Goal: Information Seeking & Learning: Learn about a topic

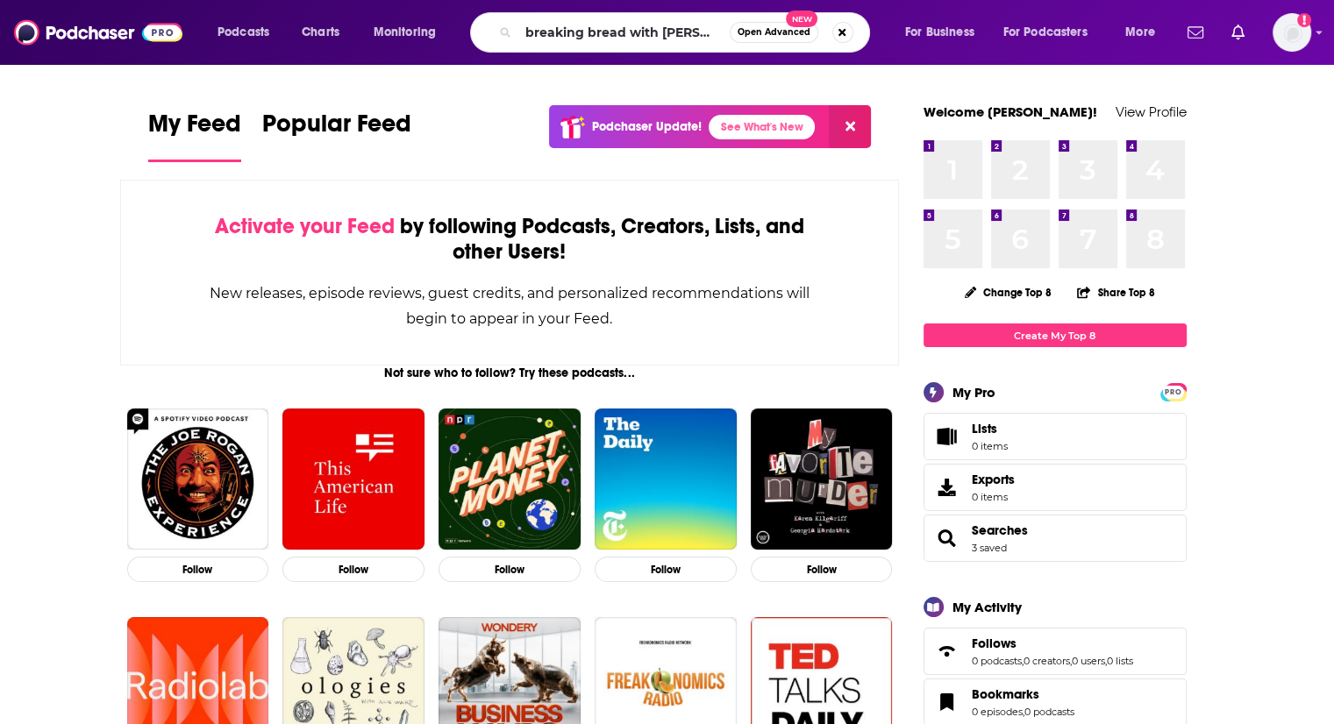
type input "breaking bread with [PERSON_NAME]"
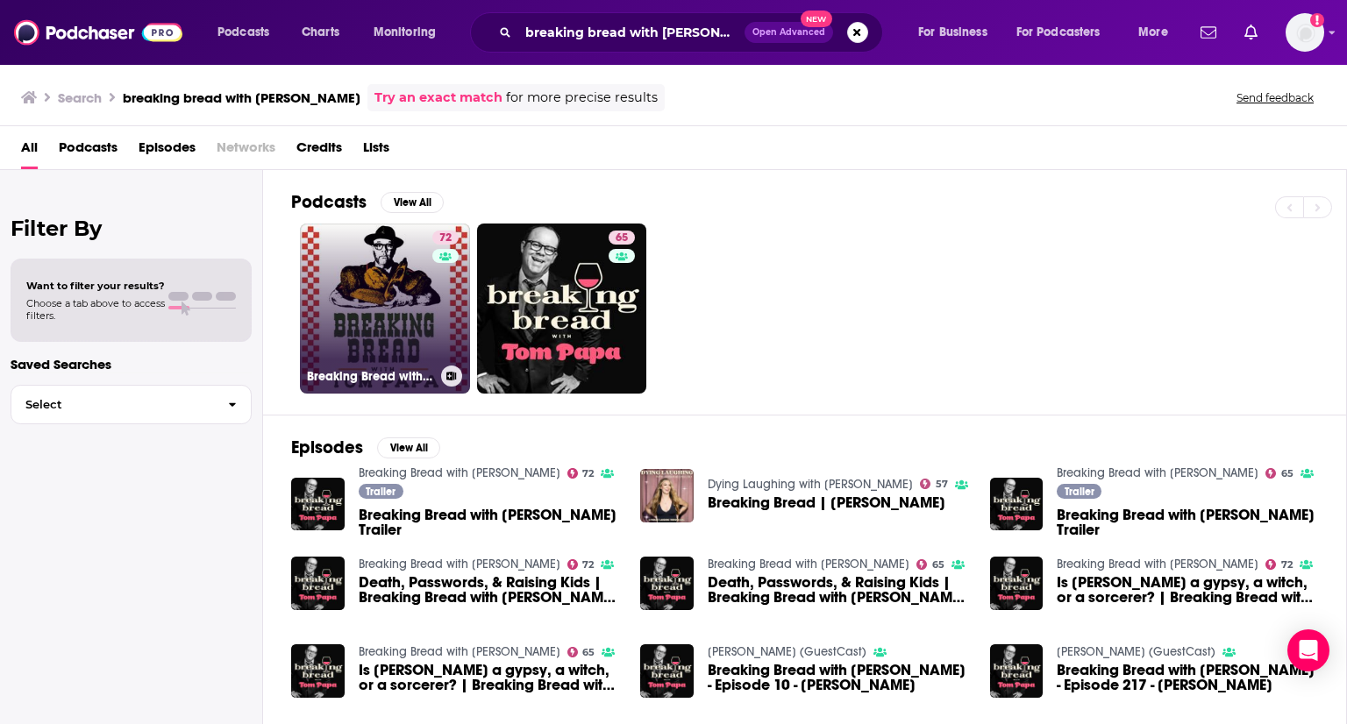
click at [359, 278] on link "72 Breaking Bread with [PERSON_NAME]" at bounding box center [385, 309] width 170 height 170
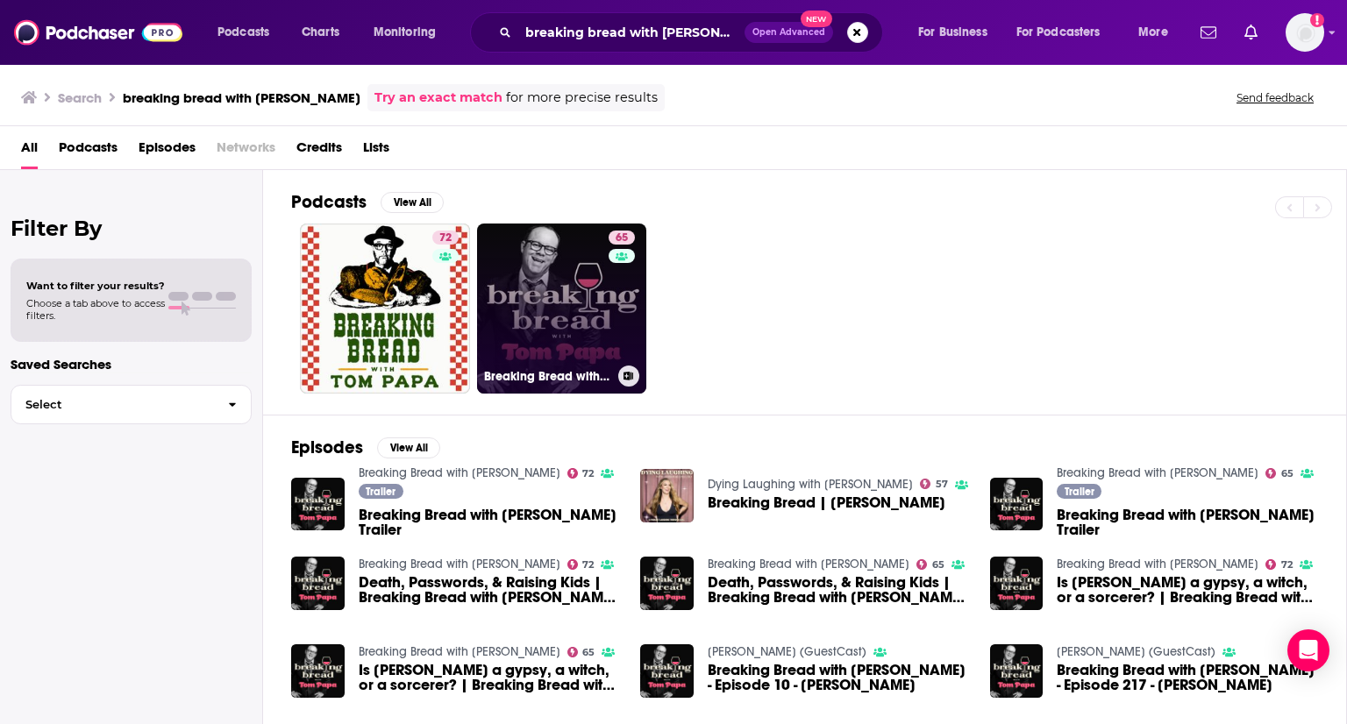
click at [547, 292] on link "65 Breaking Bread with [PERSON_NAME]" at bounding box center [562, 309] width 170 height 170
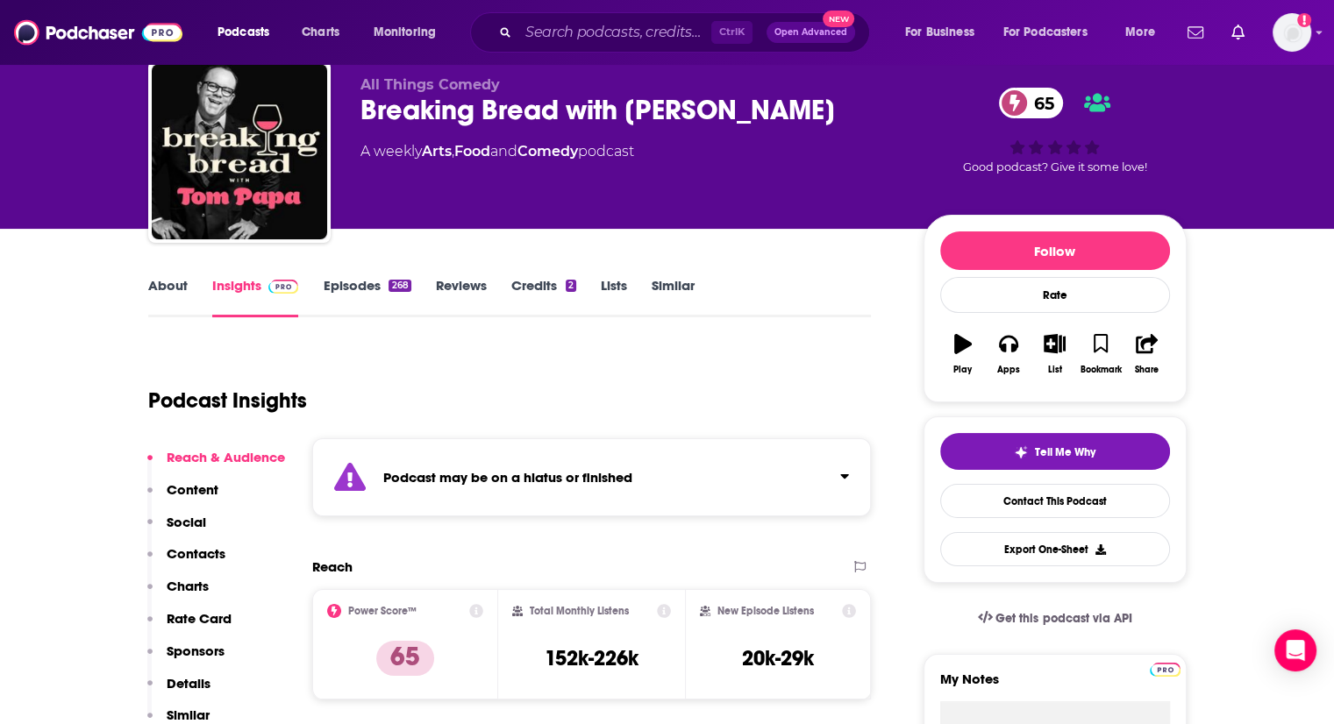
scroll to position [88, 0]
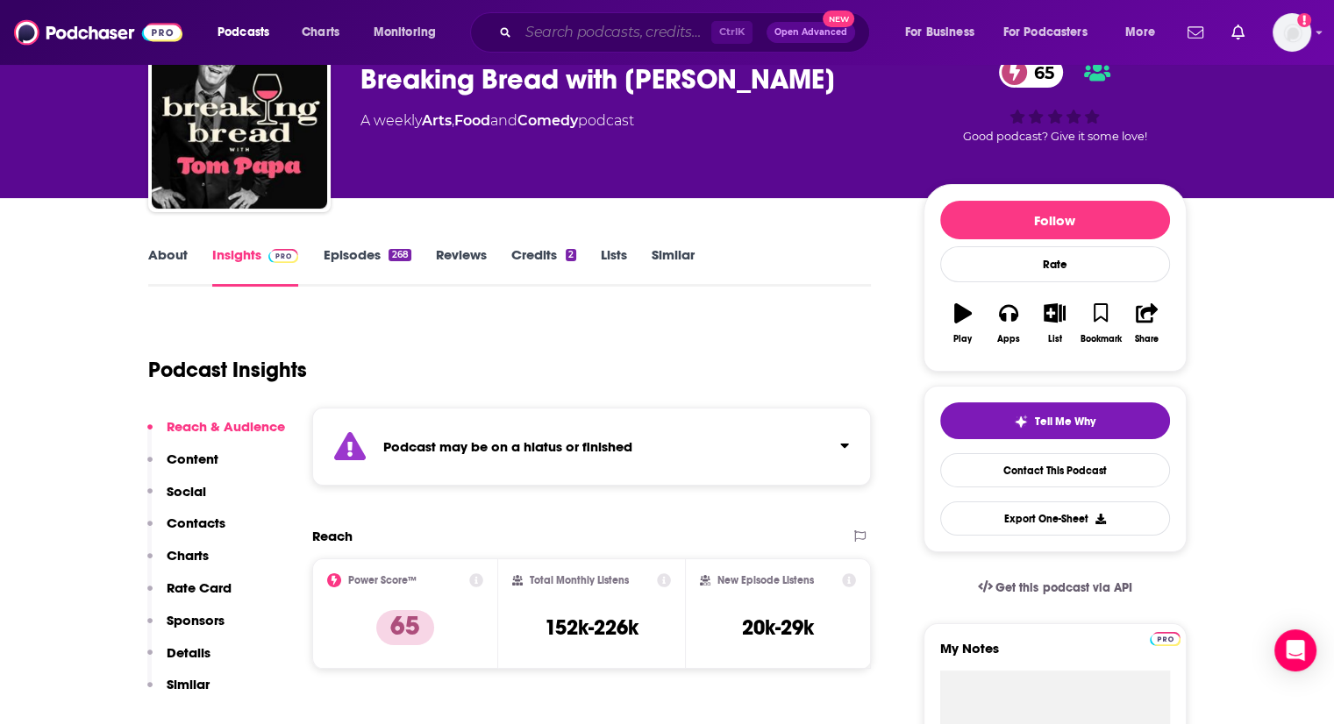
click at [588, 25] on input "Search podcasts, credits, & more..." at bounding box center [614, 32] width 193 height 28
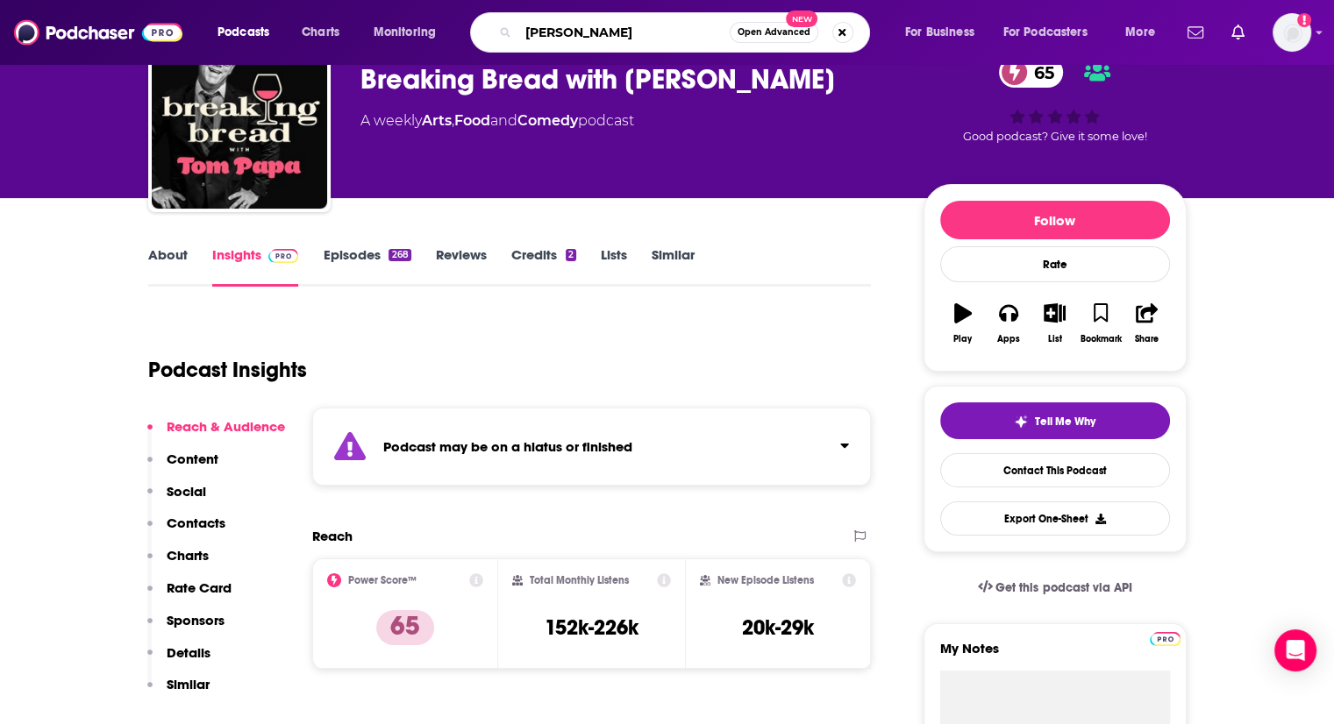
type input "[PERSON_NAME]"
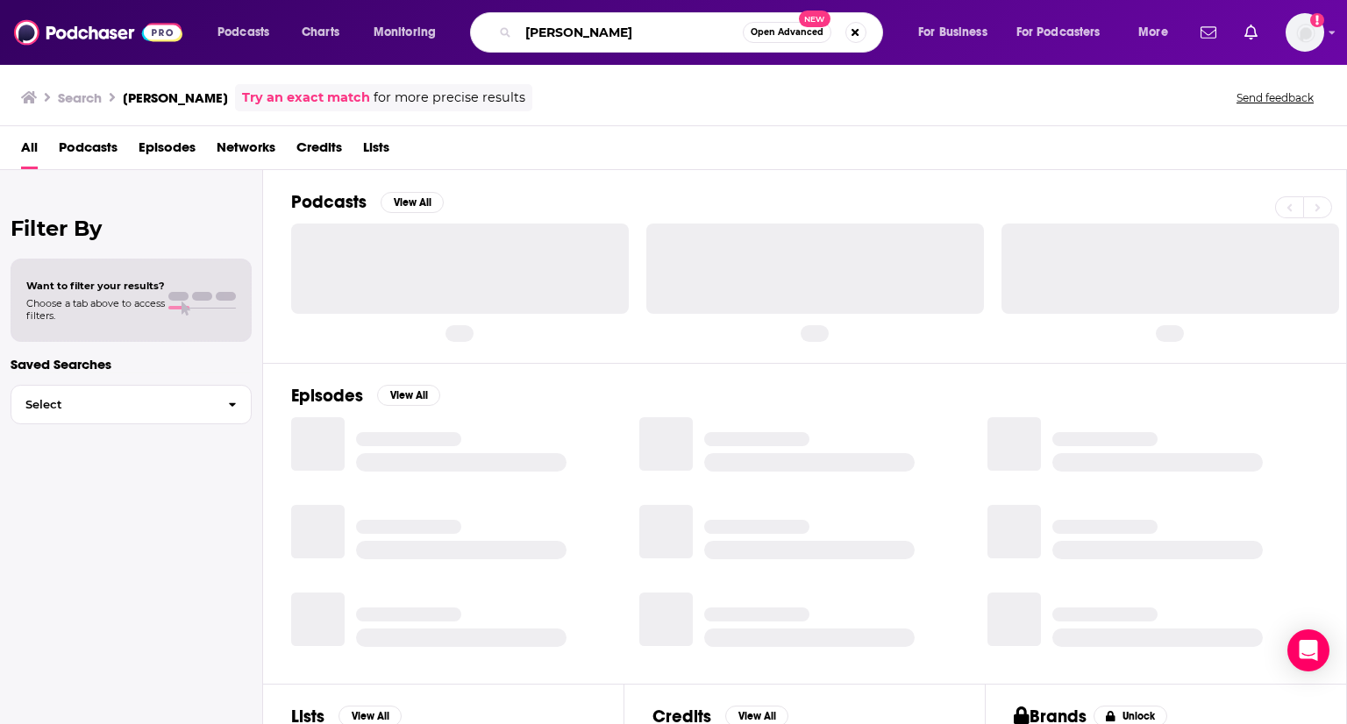
click at [652, 32] on input "[PERSON_NAME]" at bounding box center [630, 32] width 224 height 28
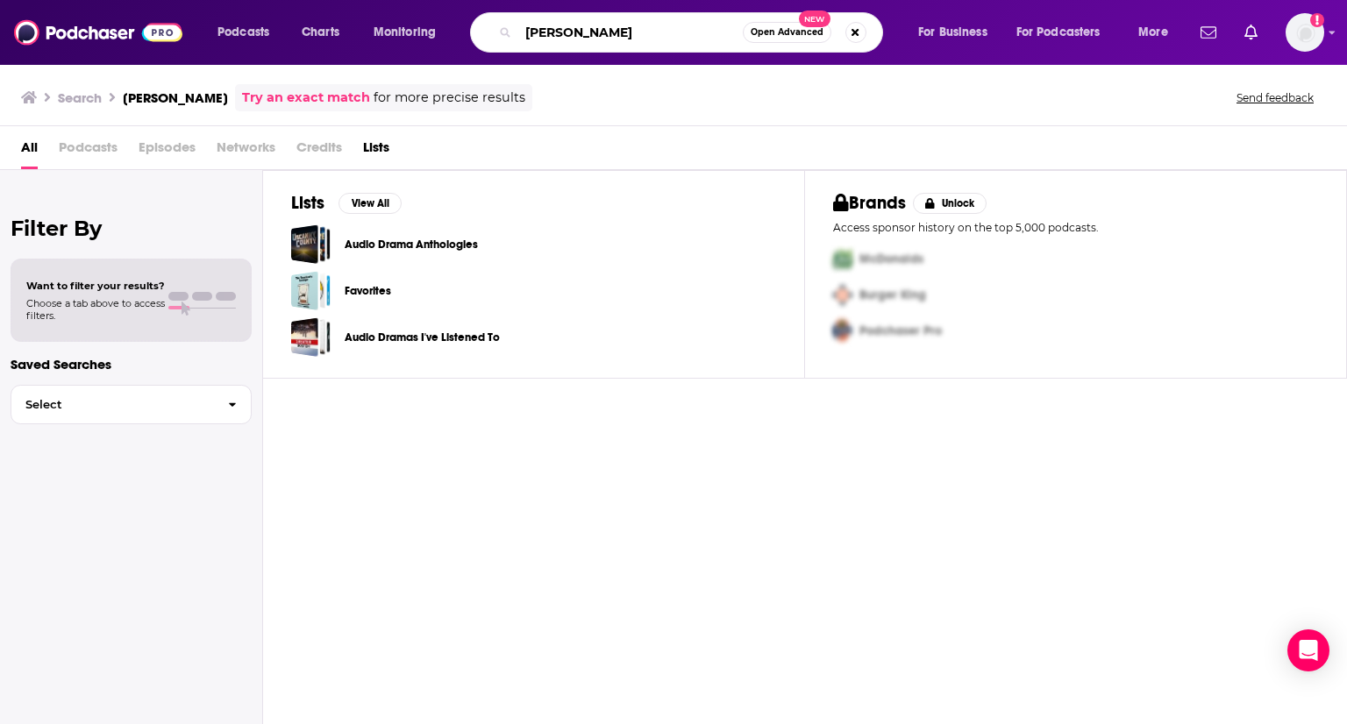
drag, startPoint x: 652, startPoint y: 32, endPoint x: 154, endPoint y: -48, distance: 504.3
click at [154, 0] on html "Podcasts Charts Monitoring [PERSON_NAME] Open Advanced New For Business For Pod…" at bounding box center [673, 362] width 1347 height 724
type input "barely famous"
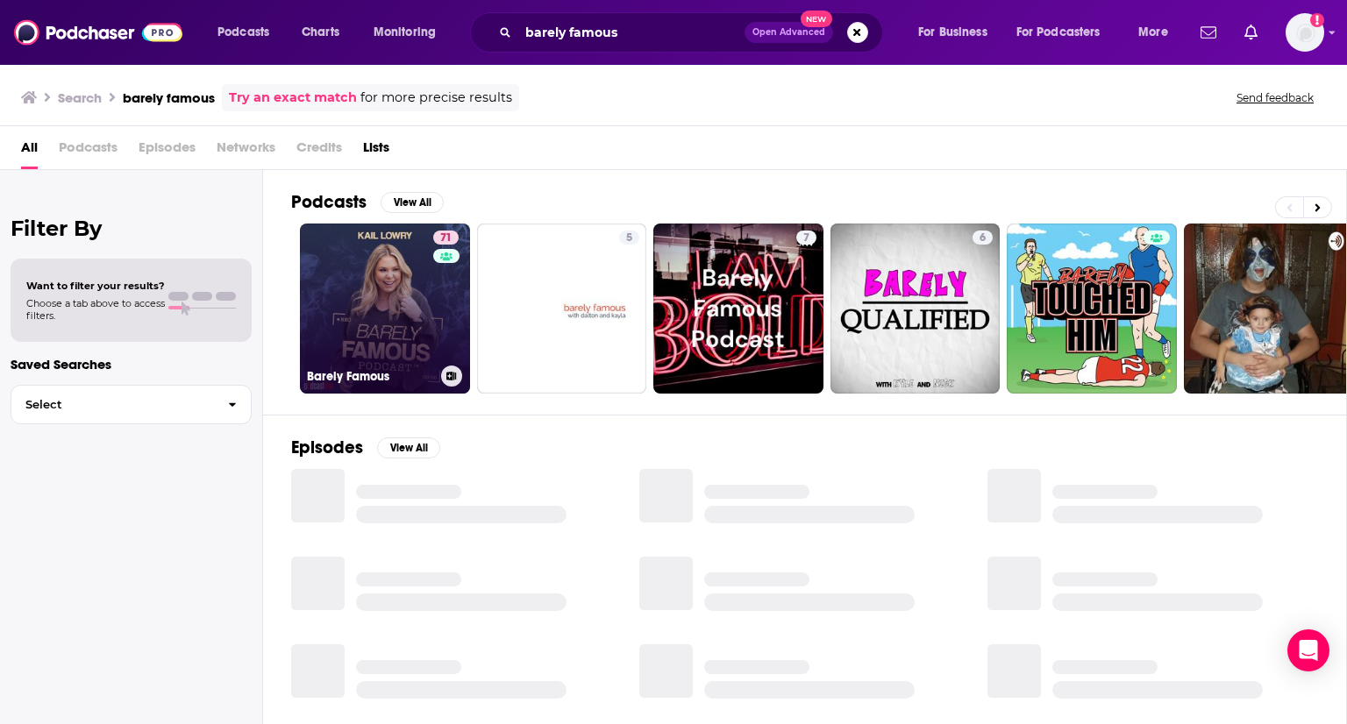
click at [359, 293] on link "71 Barely Famous" at bounding box center [385, 309] width 170 height 170
